Goal: Check status: Check status

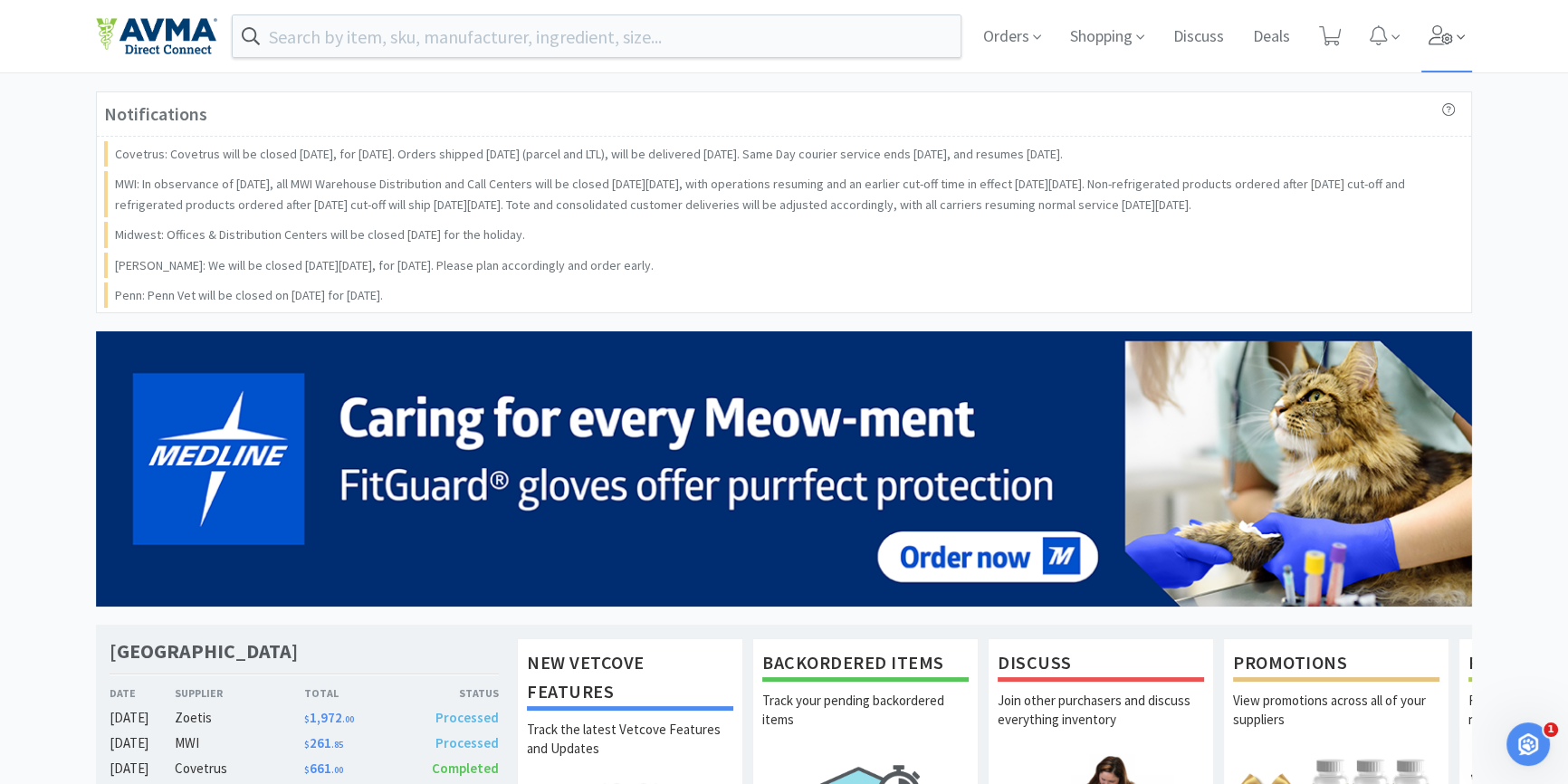
click at [1433, 41] on icon at bounding box center [1441, 35] width 26 height 20
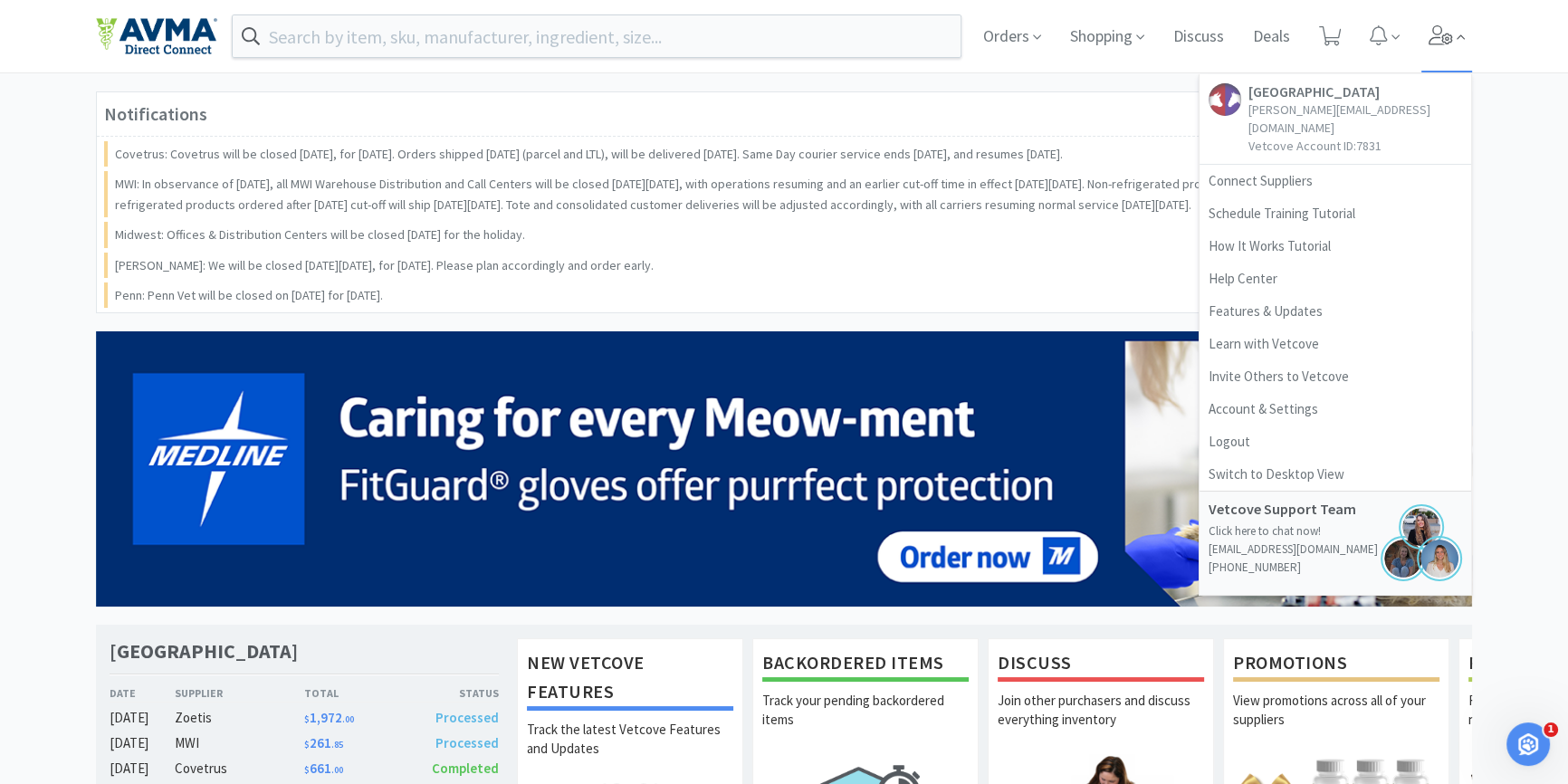
click at [1433, 41] on icon at bounding box center [1441, 35] width 26 height 20
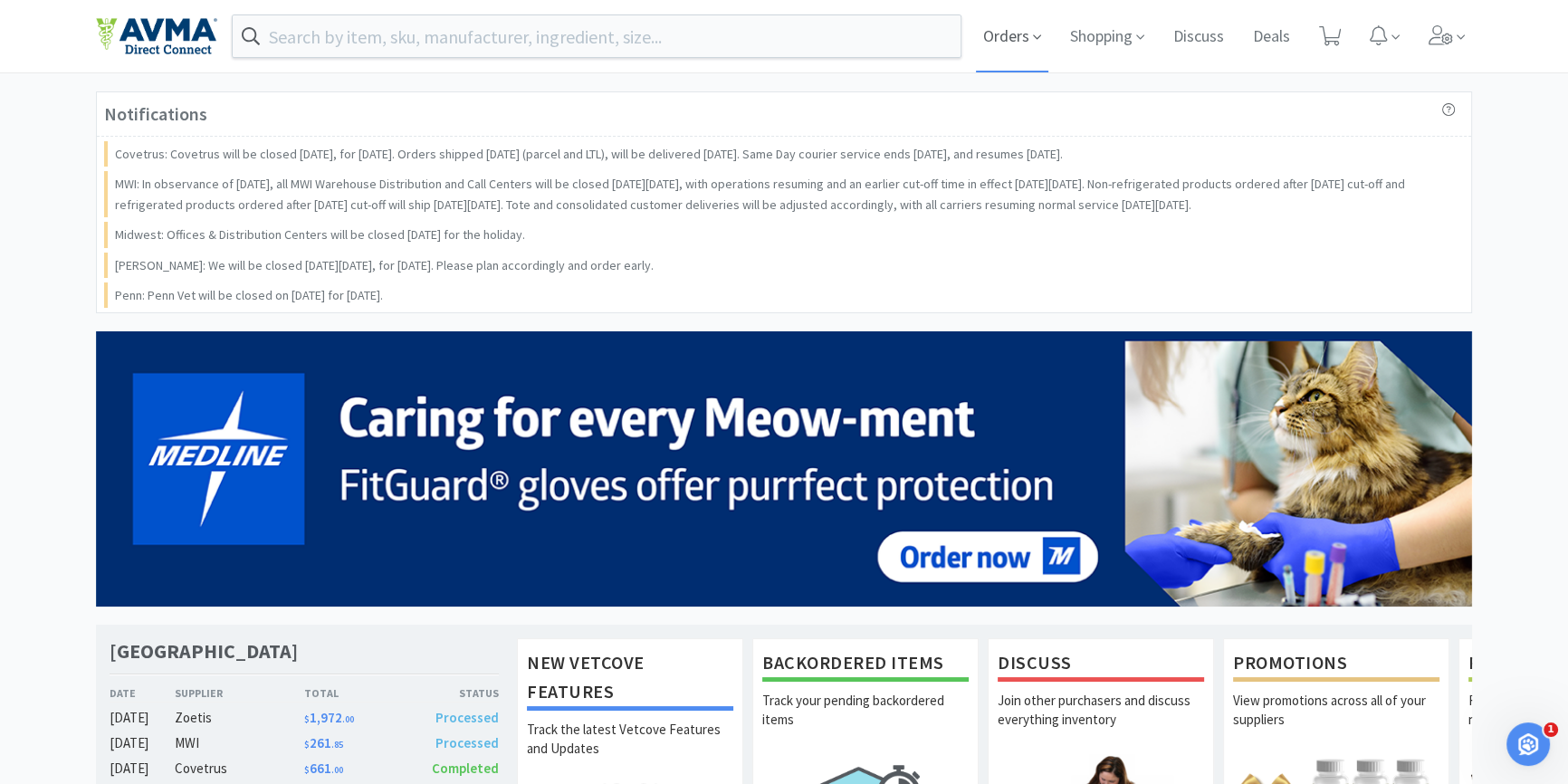
click at [1014, 36] on span "Orders" at bounding box center [1012, 36] width 73 height 73
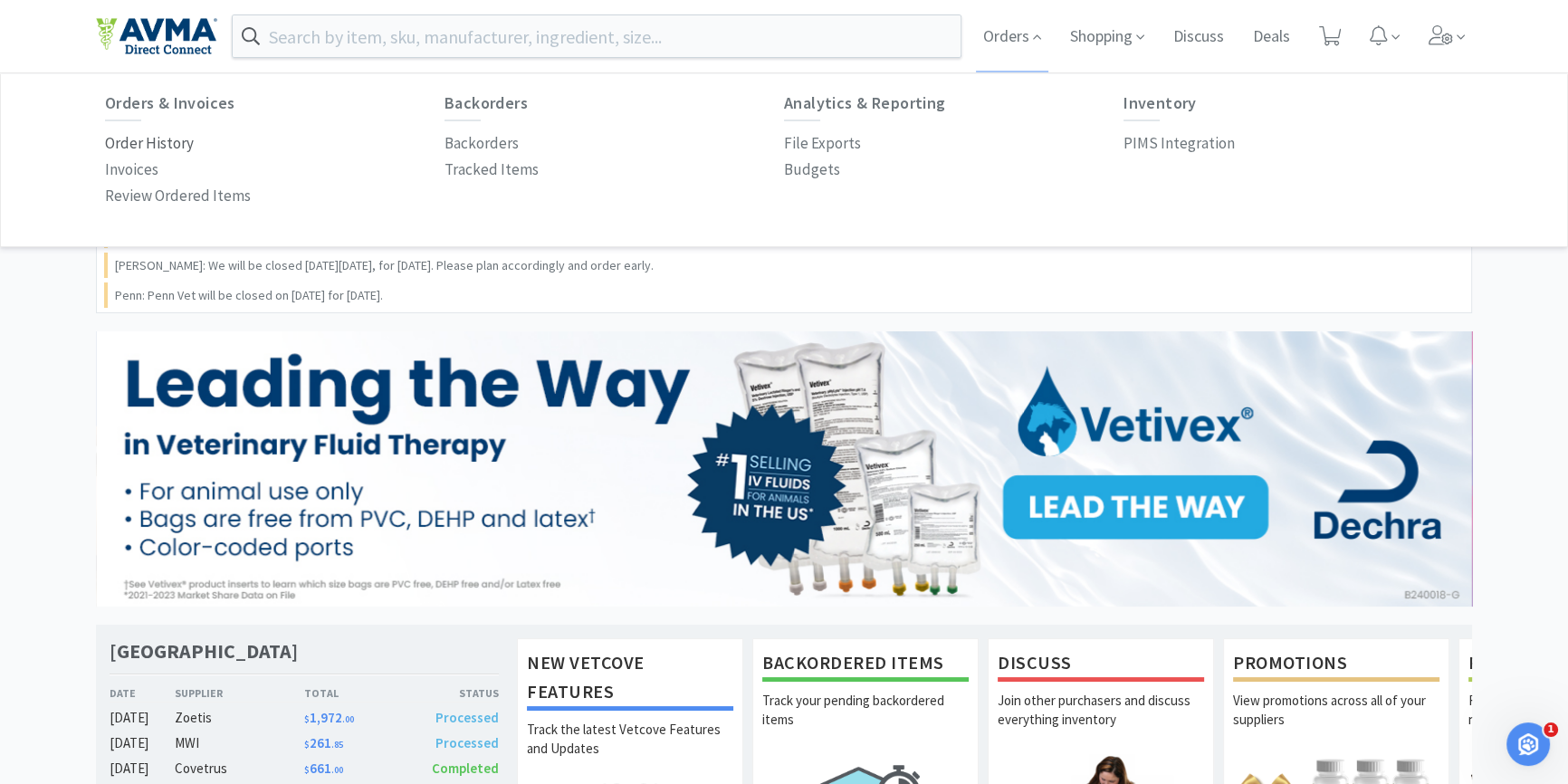
click at [155, 143] on p "Order History" at bounding box center [149, 143] width 89 height 25
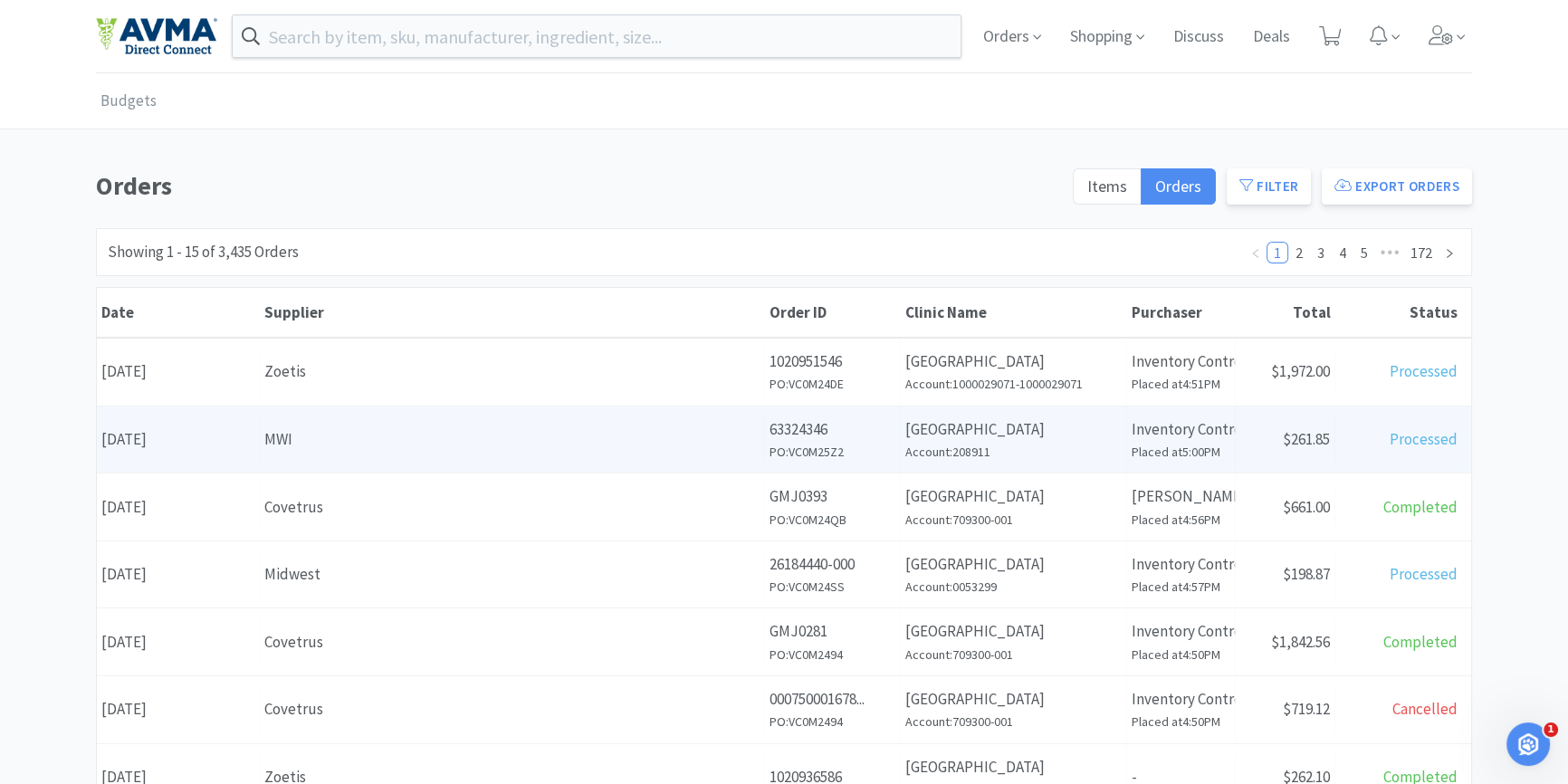
click at [445, 442] on div "MWI" at bounding box center [512, 440] width 495 height 25
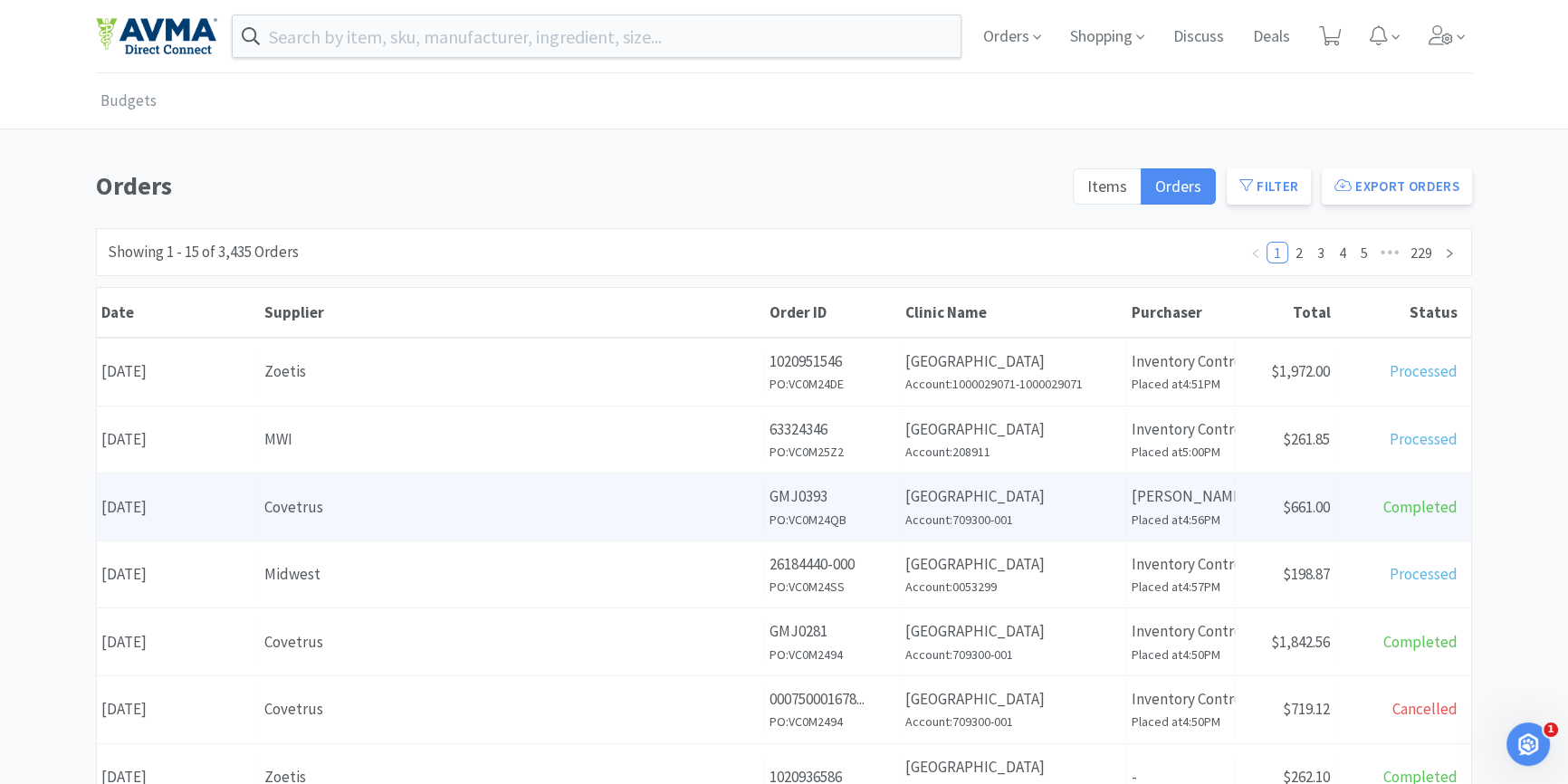
click at [392, 510] on div "Covetrus" at bounding box center [512, 508] width 495 height 25
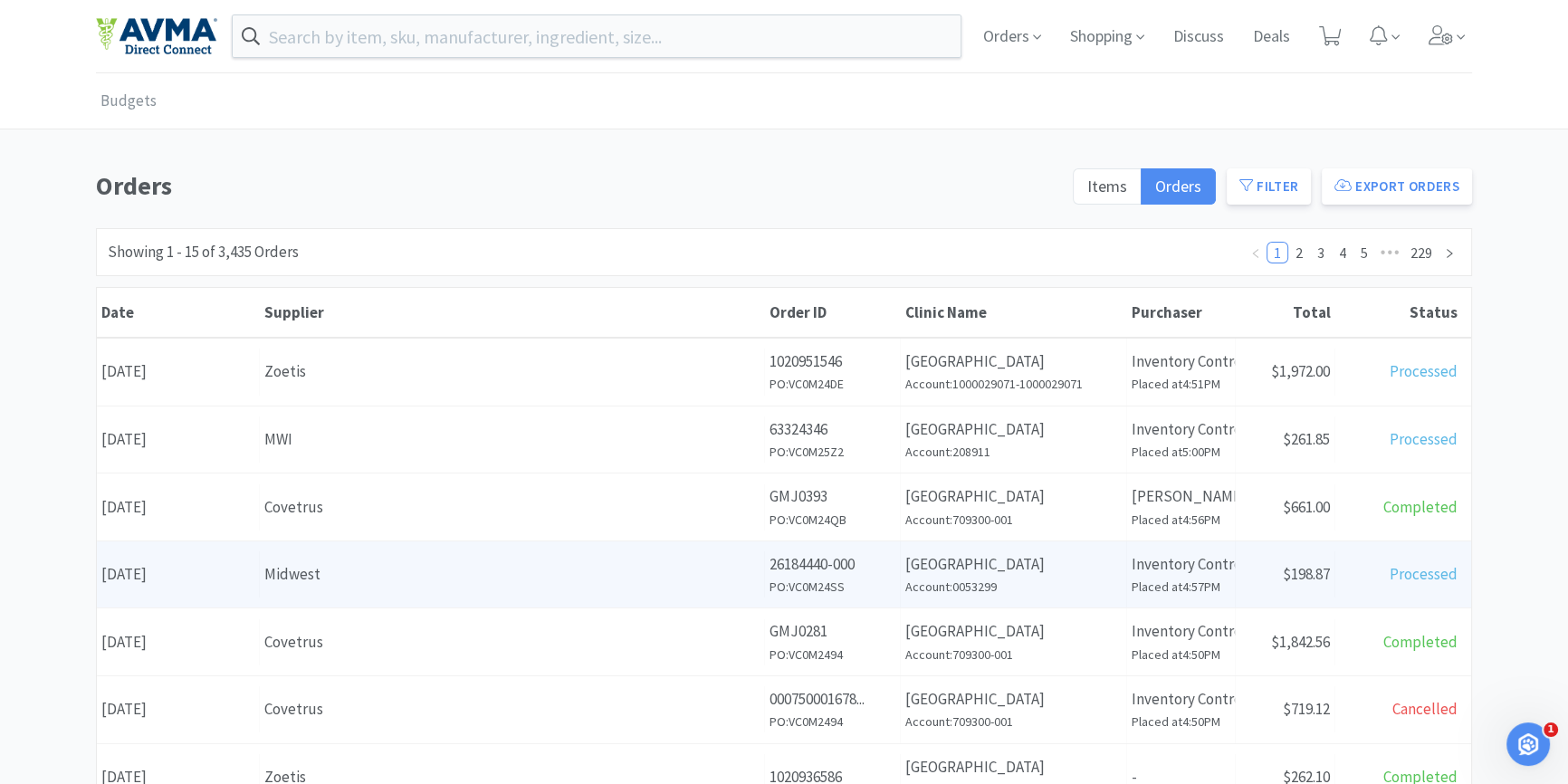
click at [380, 567] on div "Midwest" at bounding box center [512, 575] width 495 height 25
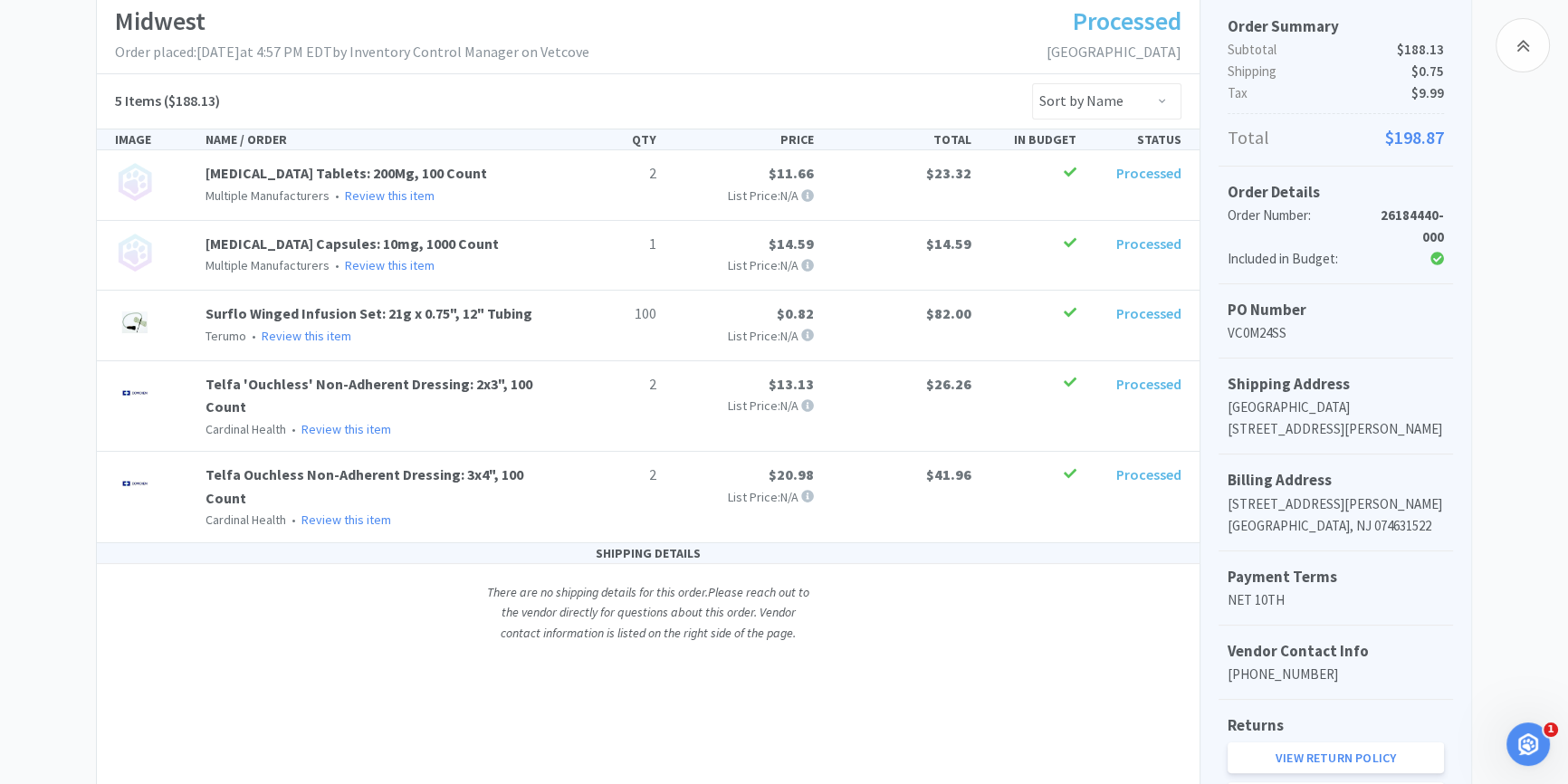
scroll to position [278, 0]
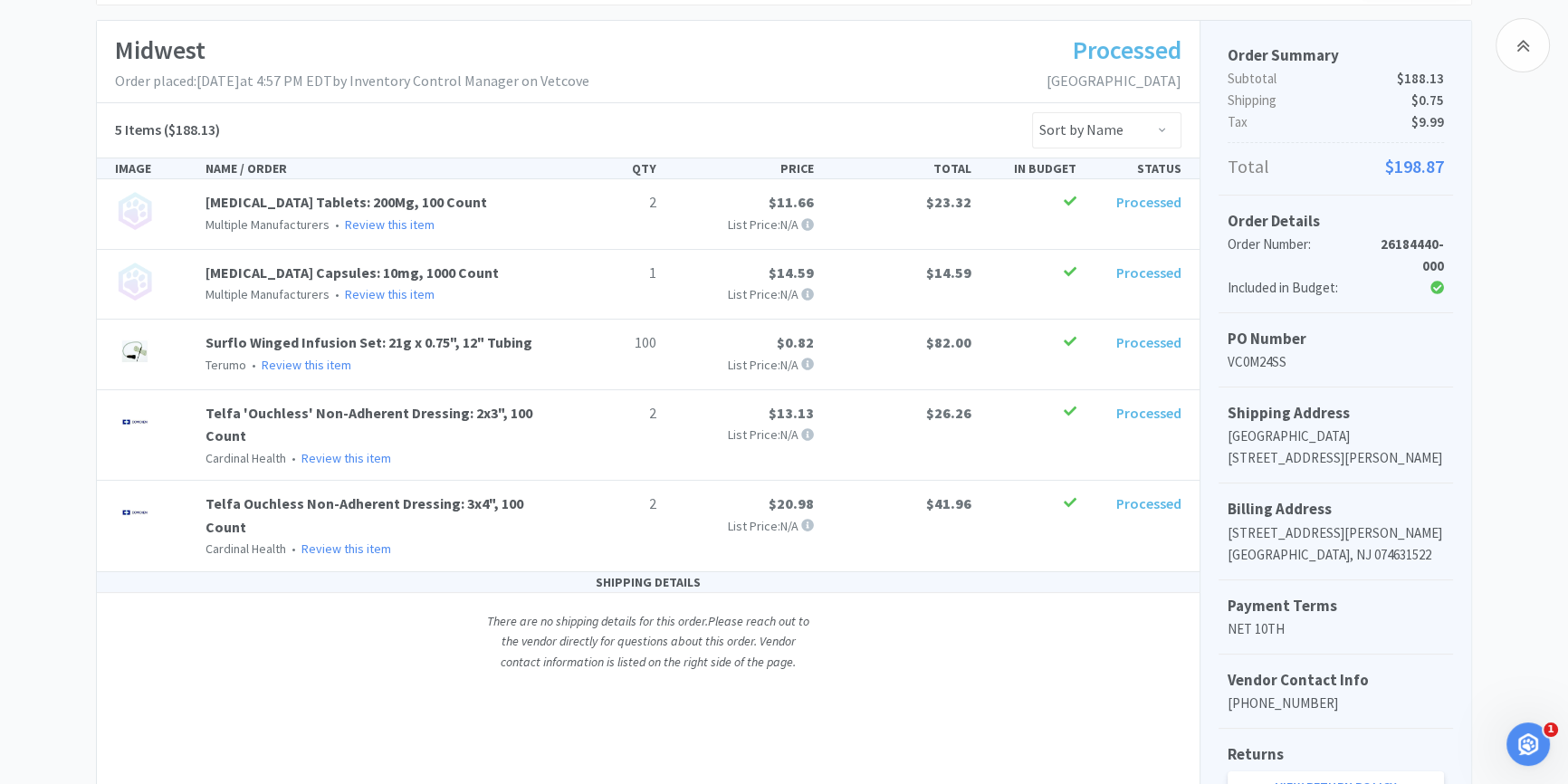
click at [1128, 230] on div "2 $11.66 List Price: N/A $23.32 Processed" at bounding box center [873, 212] width 631 height 43
